Goal: Navigation & Orientation: Find specific page/section

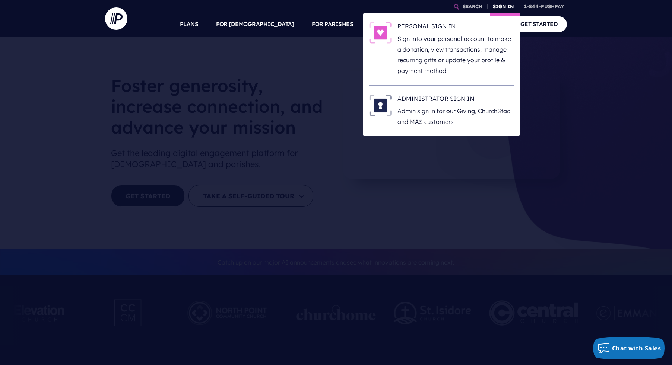
click at [505, 4] on link "SIGN IN" at bounding box center [503, 6] width 27 height 13
click at [411, 51] on p "Sign into your personal account to make a donation, view transactions, manage r…" at bounding box center [455, 55] width 116 height 43
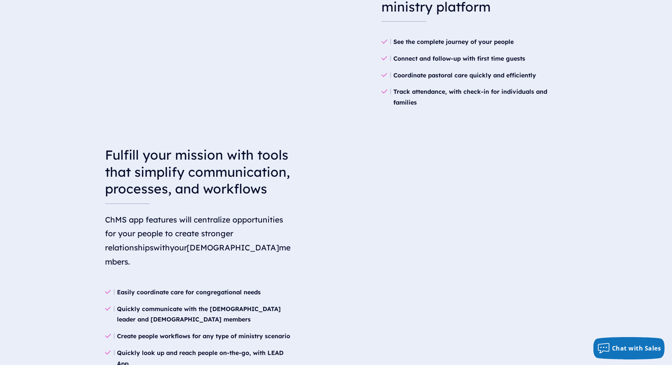
scroll to position [792, 0]
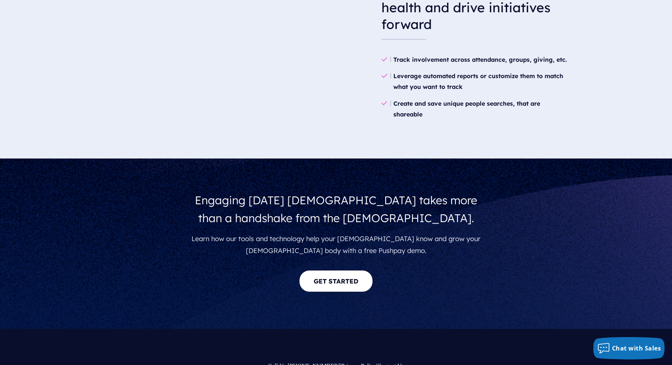
scroll to position [1305, 0]
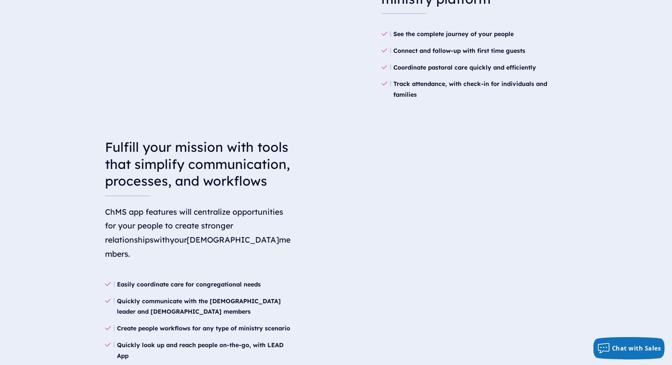
scroll to position [800, 0]
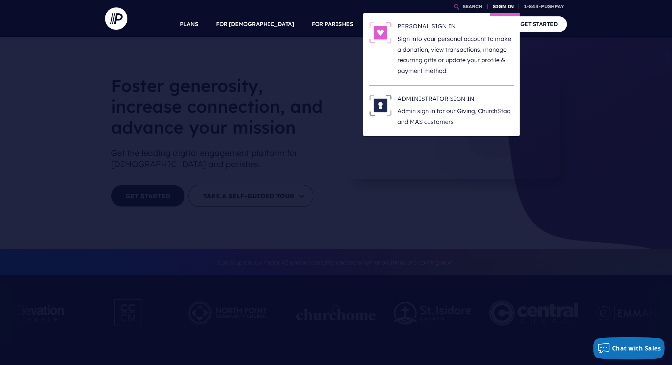
click at [508, 9] on link "SIGN IN" at bounding box center [503, 6] width 27 height 13
click at [441, 104] on h6 "ADMINISTRATOR SIGN IN" at bounding box center [455, 100] width 116 height 11
